Goal: Information Seeking & Learning: Learn about a topic

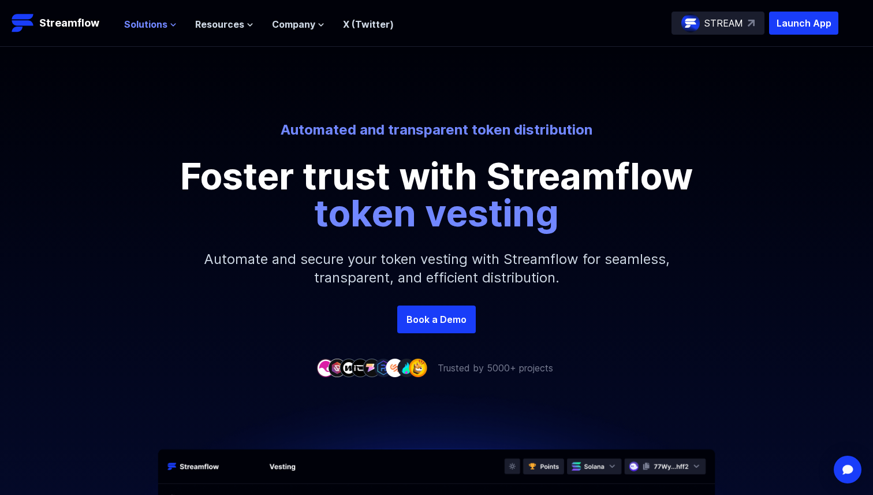
click at [159, 25] on span "Solutions" at bounding box center [145, 24] width 43 height 14
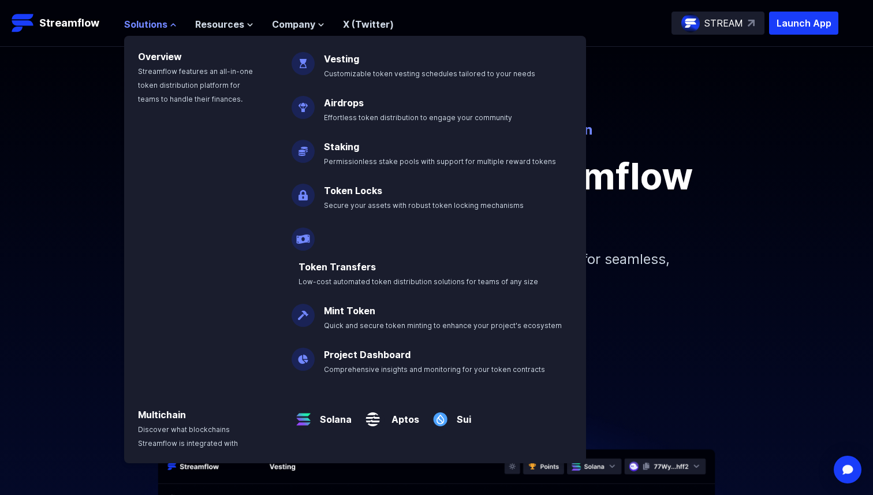
click at [163, 20] on span "Solutions" at bounding box center [145, 24] width 43 height 14
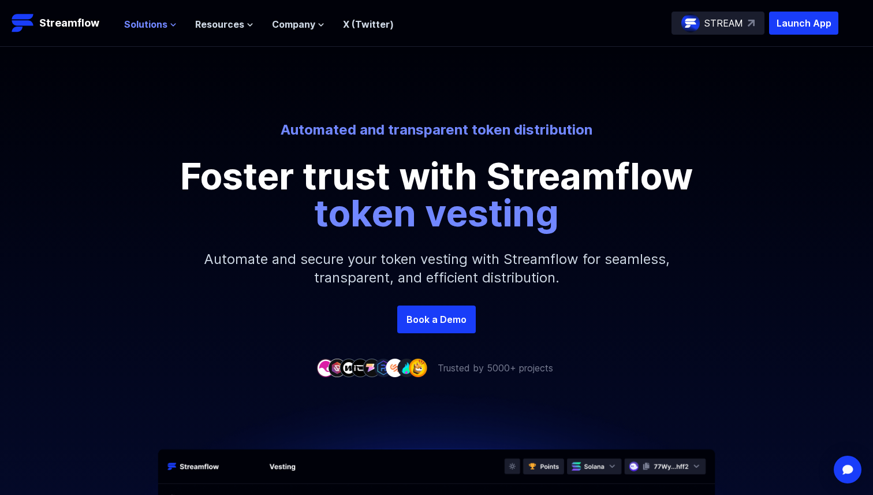
click at [151, 27] on span "Solutions" at bounding box center [145, 24] width 43 height 14
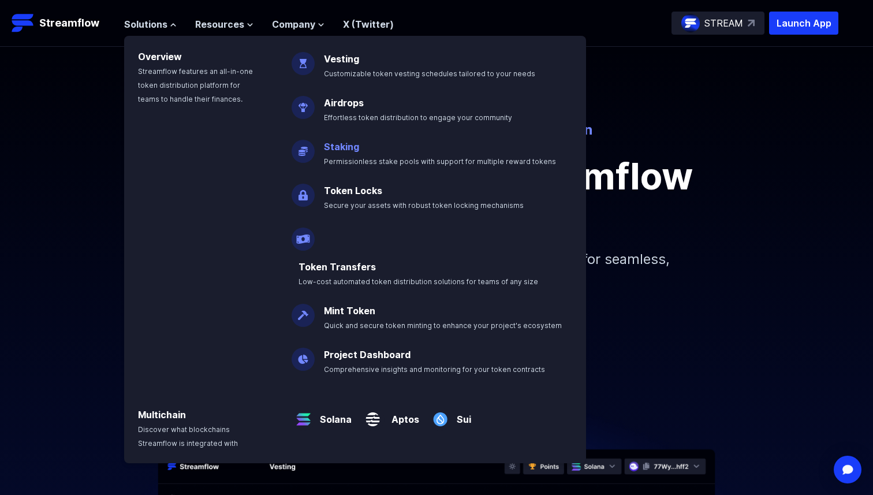
click at [339, 145] on link "Staking" at bounding box center [341, 147] width 35 height 12
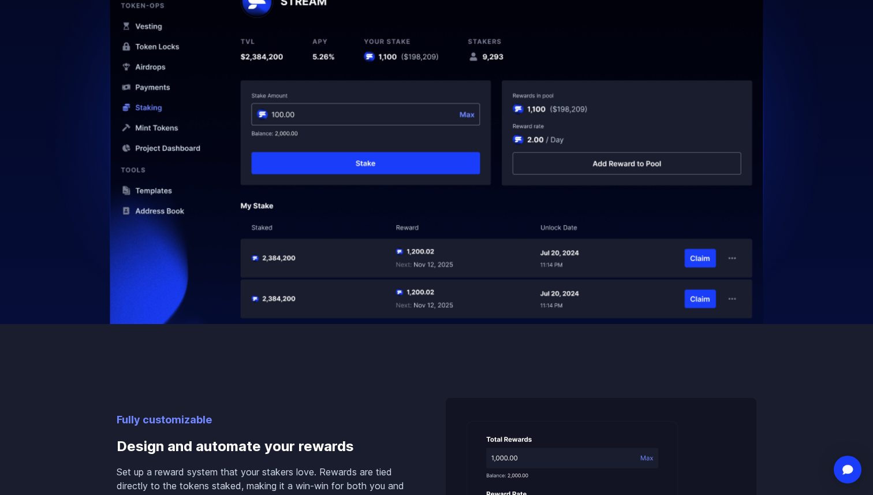
scroll to position [264, 0]
